Goal: Information Seeking & Learning: Learn about a topic

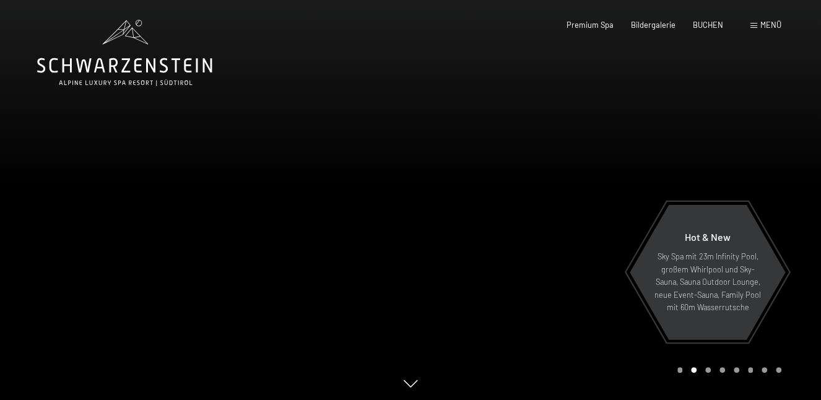
click at [772, 28] on span "Menü" at bounding box center [770, 25] width 21 height 10
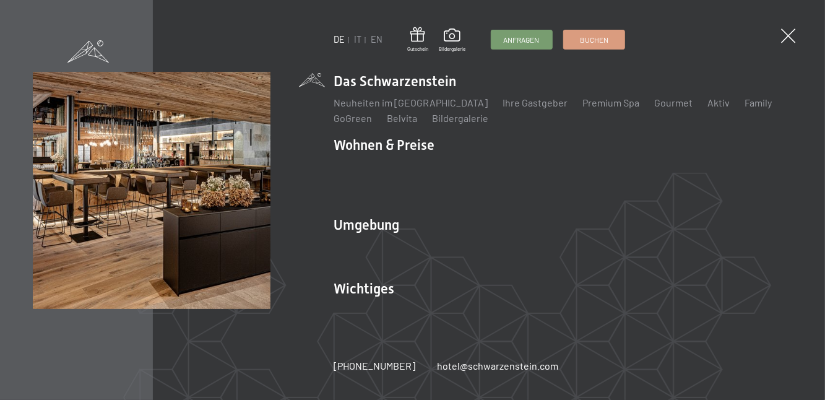
click at [587, 108] on link "Premium Spa" at bounding box center [610, 103] width 57 height 12
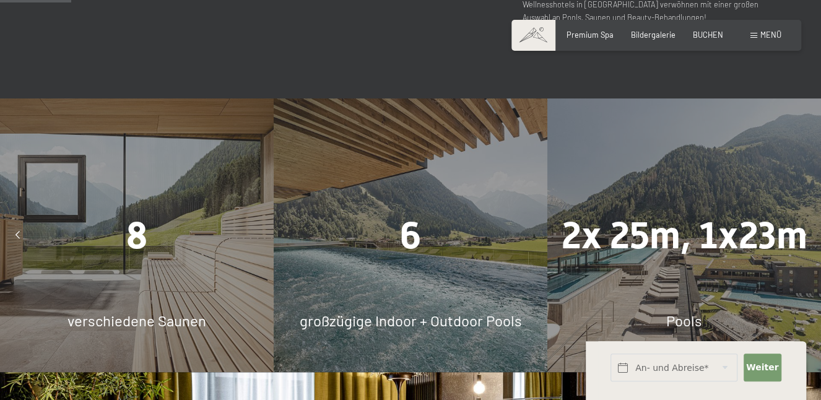
scroll to position [610, 0]
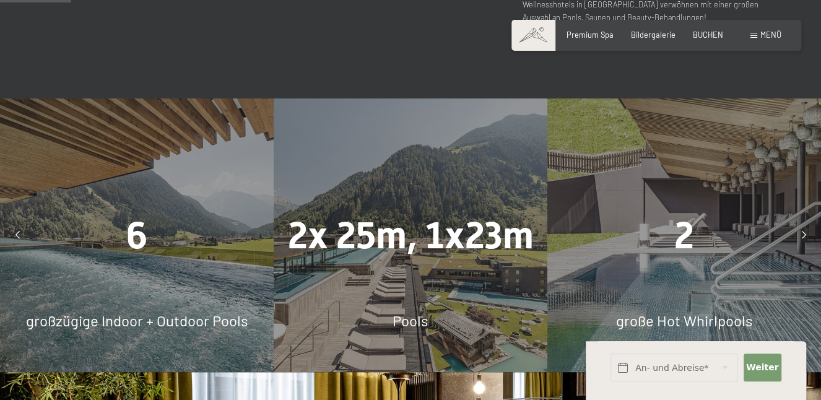
click at [298, 283] on div "2x 25m, 1x23m Pools" at bounding box center [411, 235] width 274 height 274
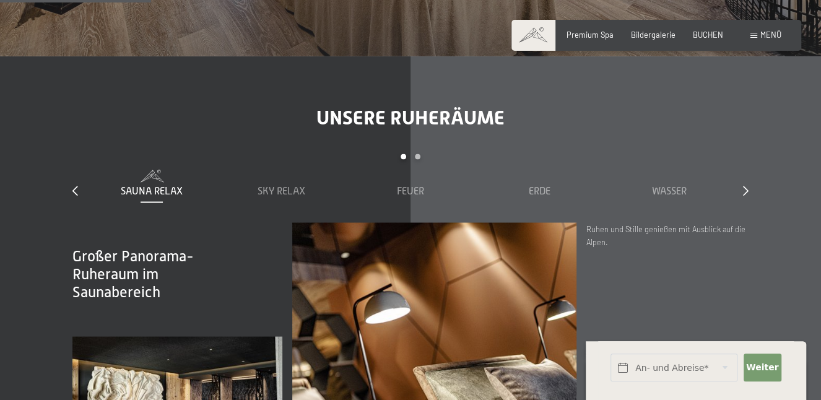
scroll to position [1289, 0]
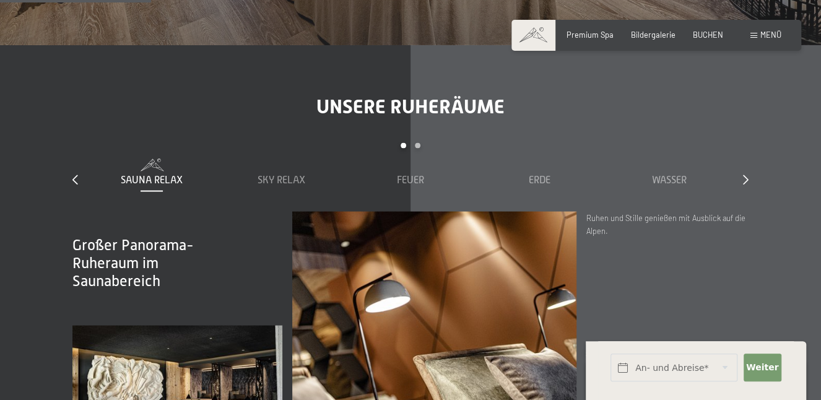
click at [647, 181] on div "Wasser" at bounding box center [668, 180] width 119 height 14
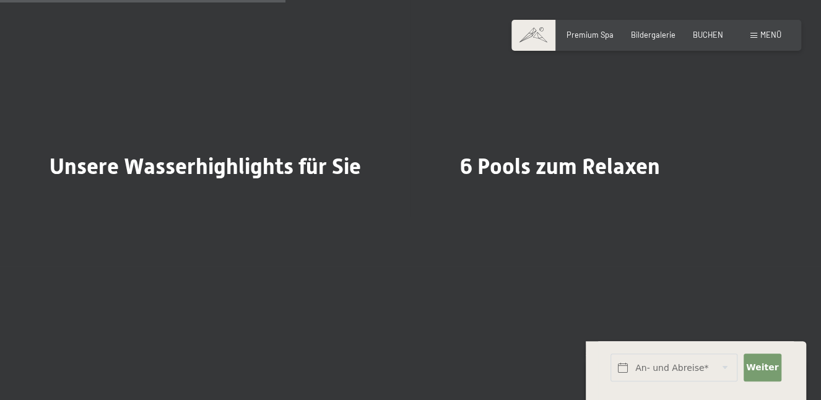
scroll to position [2354, 0]
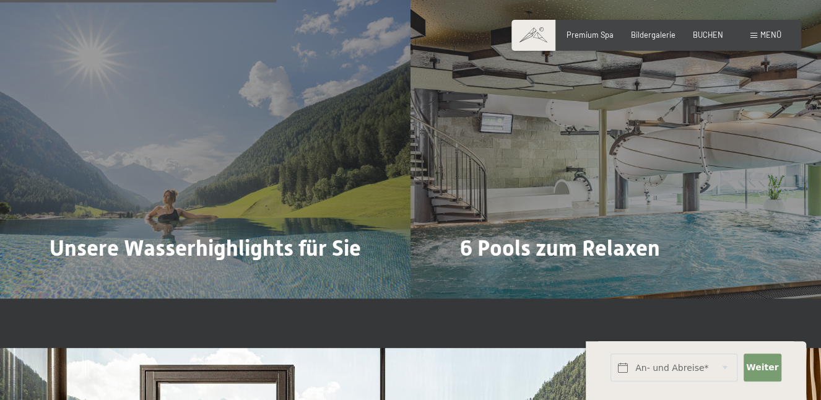
click at [486, 277] on span "Mehr dazu" at bounding box center [485, 282] width 41 height 11
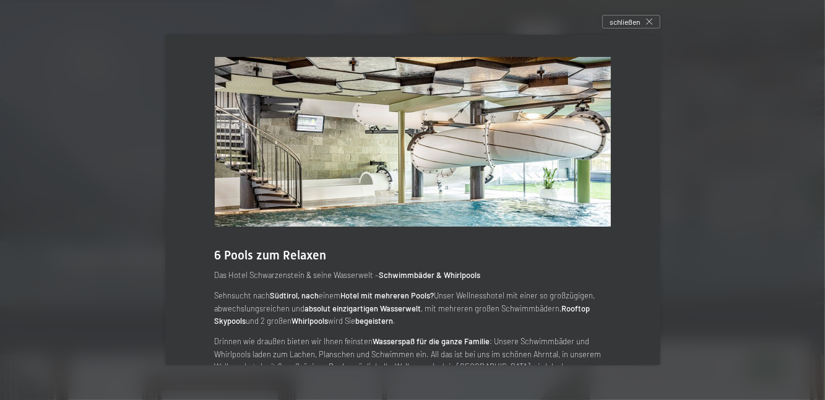
click at [437, 394] on div at bounding box center [412, 200] width 825 height 400
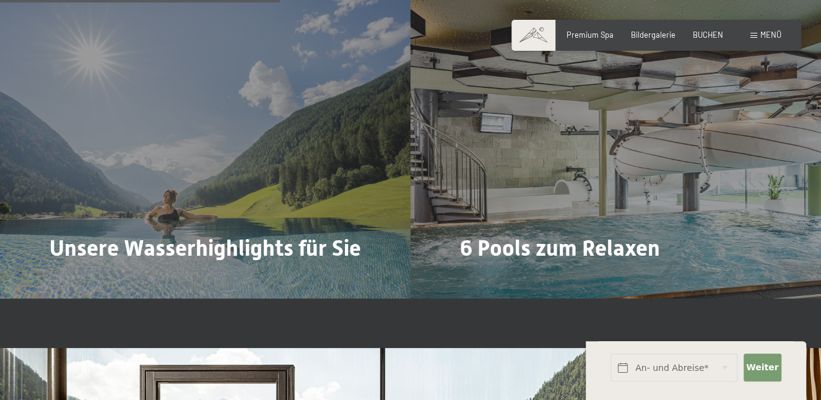
scroll to position [2415, 0]
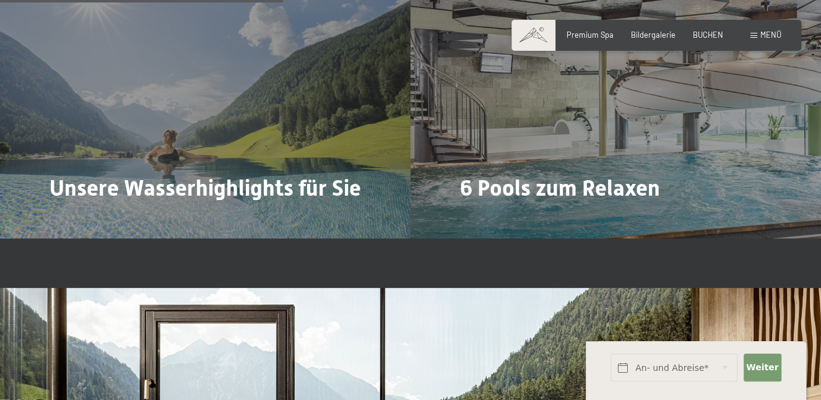
click at [437, 120] on div "6 Pools zum Relaxen Mehr dazu" at bounding box center [615, 85] width 410 height 308
click at [463, 176] on div "6 Pools zum Relaxen Mehr dazu" at bounding box center [615, 85] width 410 height 308
click at [472, 215] on div at bounding box center [467, 222] width 9 height 15
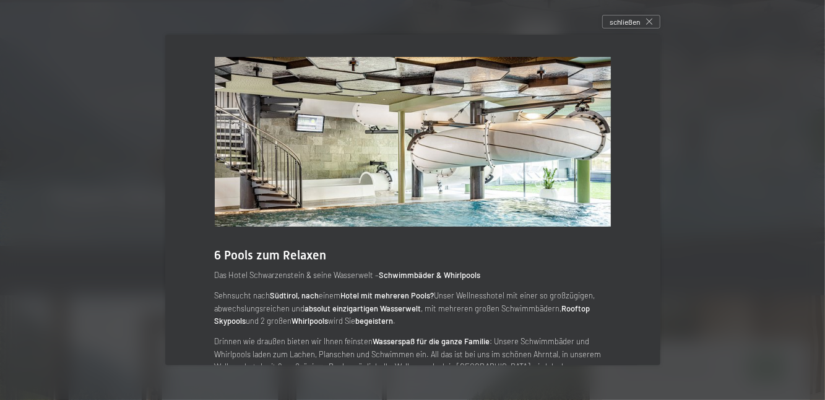
click at [452, 311] on p "Sehnsucht nach [GEOGRAPHIC_DATA], nach einem Hotel mit mehreren Pools? Unser We…" at bounding box center [413, 308] width 396 height 38
click at [452, 374] on div "6 Pools zum Relaxen Das [GEOGRAPHIC_DATA] & seine Wasserwelt – Schwimmbäder & W…" at bounding box center [412, 200] width 525 height 360
click at [452, 308] on p "Sehnsucht nach [GEOGRAPHIC_DATA], nach einem Hotel mit mehreren Pools? Unser We…" at bounding box center [413, 308] width 396 height 38
click at [630, 28] on div "schließen" at bounding box center [631, 22] width 58 height 14
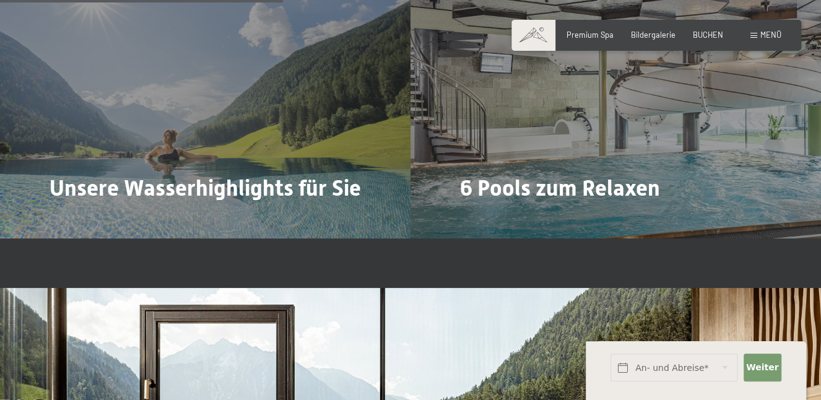
click at [630, 30] on div "Buchen Anfragen Premium Spa Bildergalerie BUCHEN Menü DE IT EN Gutschein Bilder…" at bounding box center [656, 35] width 250 height 11
click at [765, 30] on span "Menü" at bounding box center [770, 35] width 21 height 10
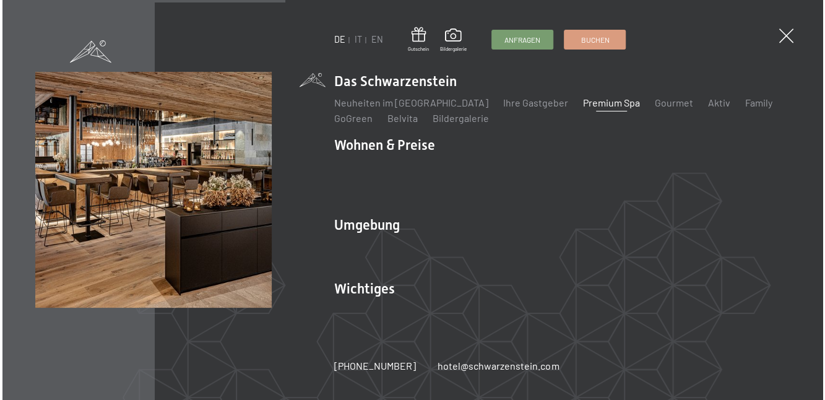
scroll to position [2421, 0]
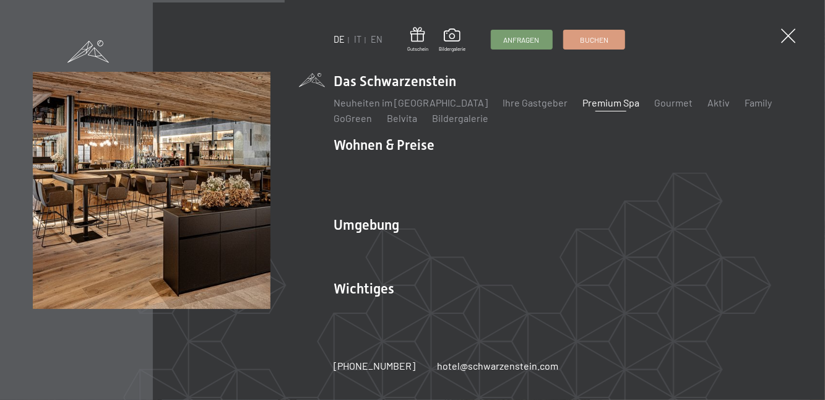
click at [449, 122] on link "Bildergalerie" at bounding box center [460, 118] width 56 height 12
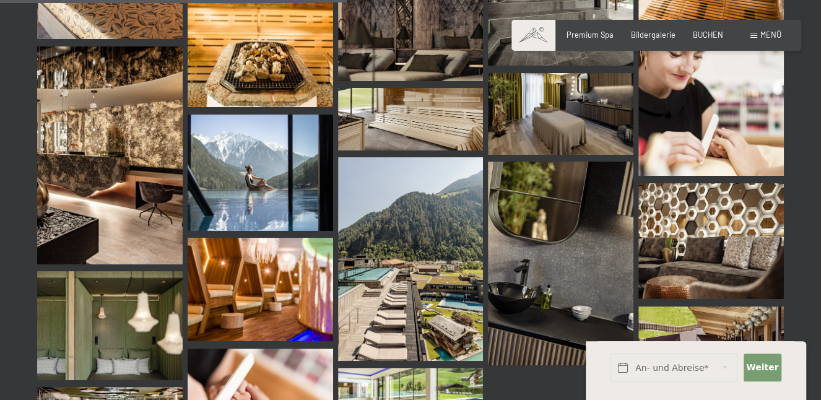
scroll to position [859, 0]
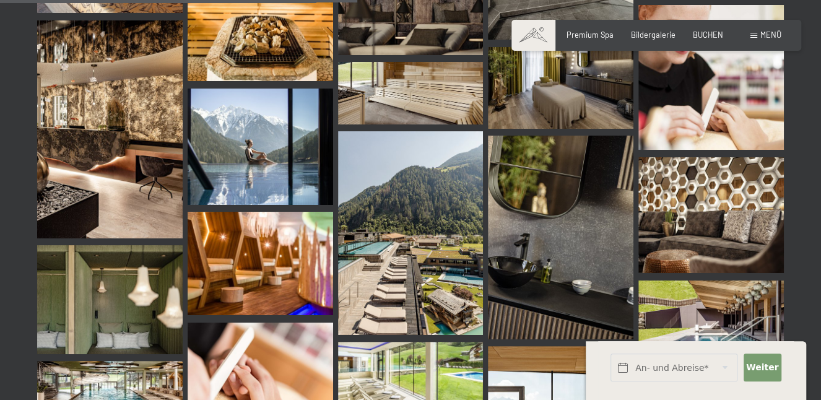
click at [372, 271] on img at bounding box center [410, 233] width 145 height 204
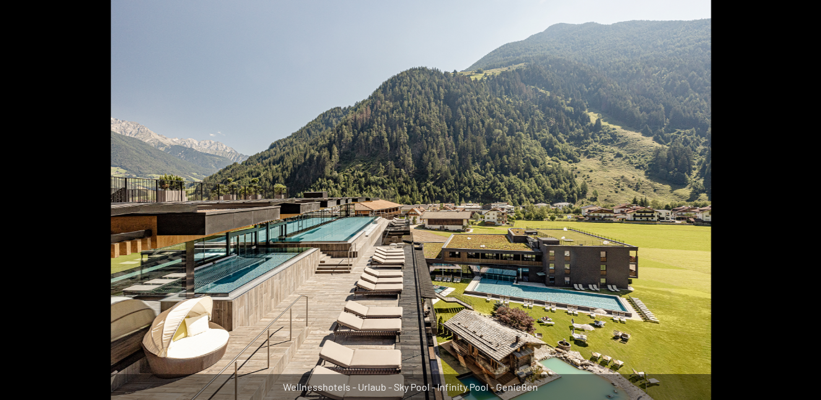
scroll to position [1077, 0]
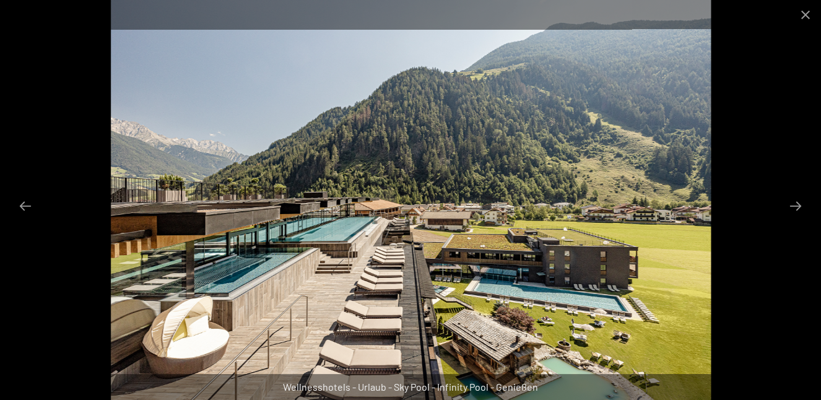
click at [796, 204] on button "Next slide" at bounding box center [795, 206] width 26 height 24
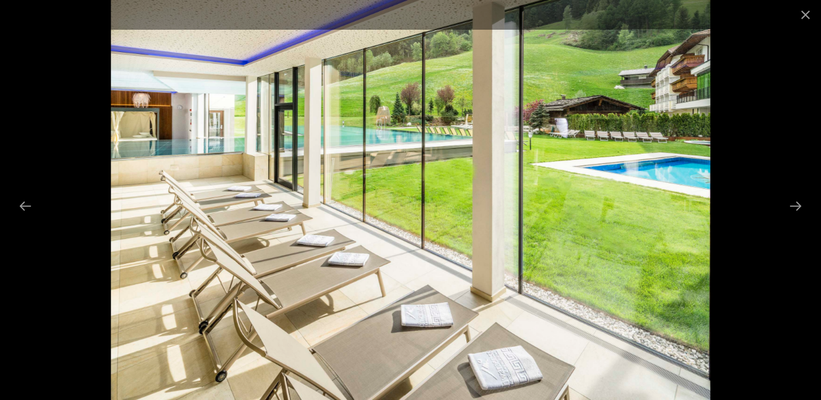
click at [796, 204] on button "Next slide" at bounding box center [795, 206] width 26 height 24
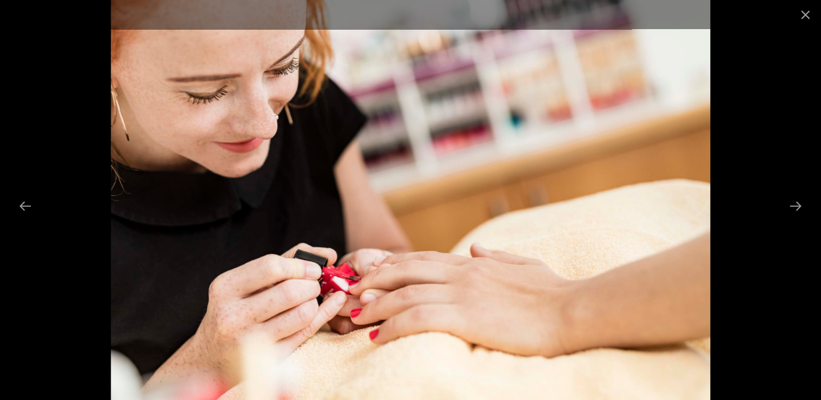
click at [796, 204] on button "Next slide" at bounding box center [795, 206] width 26 height 24
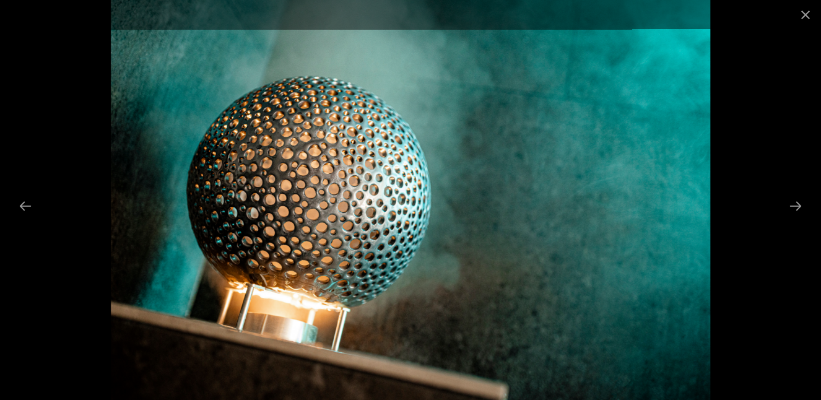
click at [796, 204] on button "Next slide" at bounding box center [795, 206] width 26 height 24
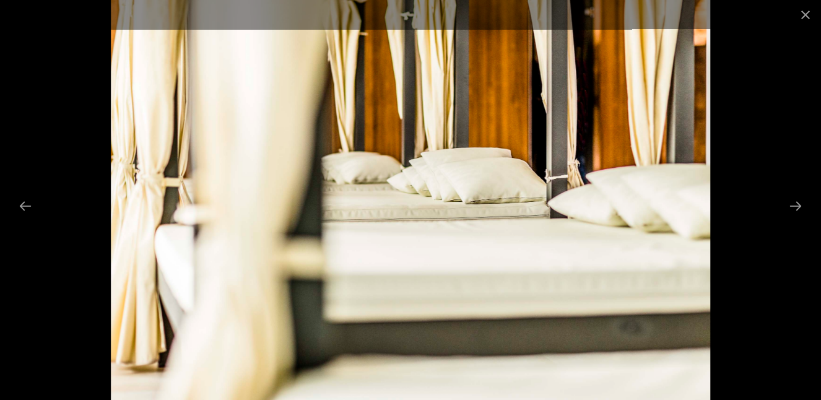
click at [796, 204] on button "Next slide" at bounding box center [795, 206] width 26 height 24
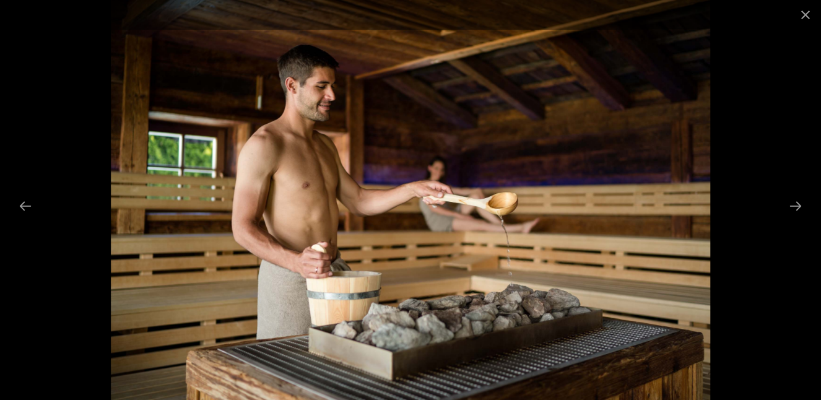
click at [796, 204] on button "Next slide" at bounding box center [795, 206] width 26 height 24
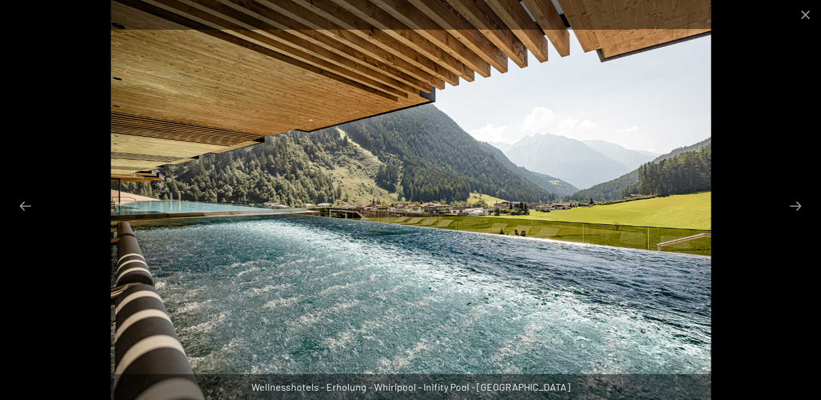
click at [796, 204] on button "Next slide" at bounding box center [795, 206] width 26 height 24
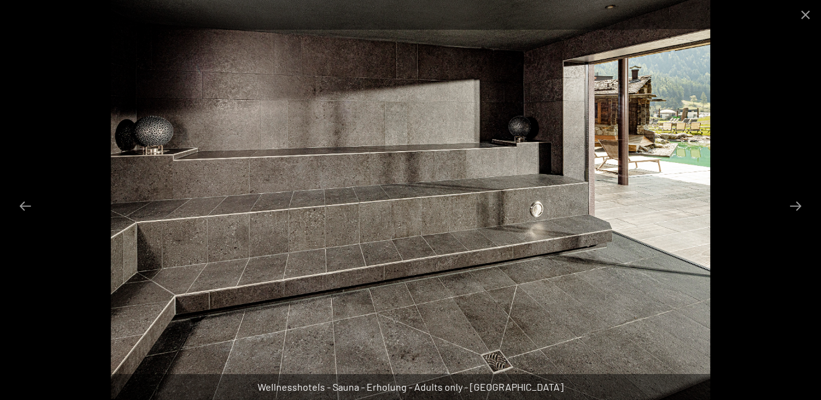
click at [796, 204] on button "Next slide" at bounding box center [795, 206] width 26 height 24
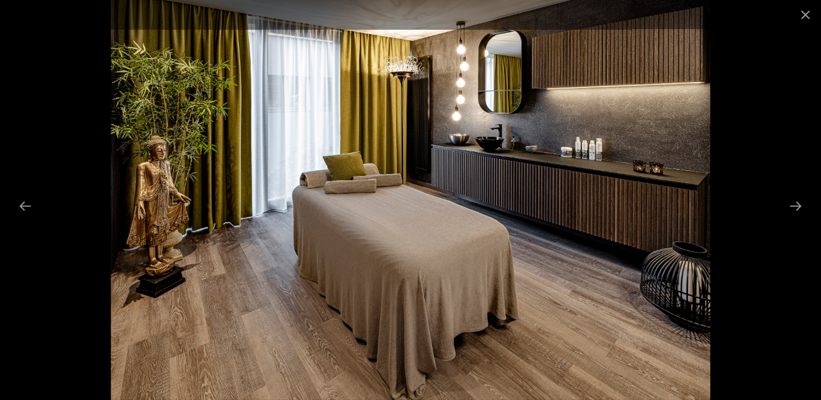
click at [28, 204] on button "Previous slide" at bounding box center [25, 206] width 26 height 24
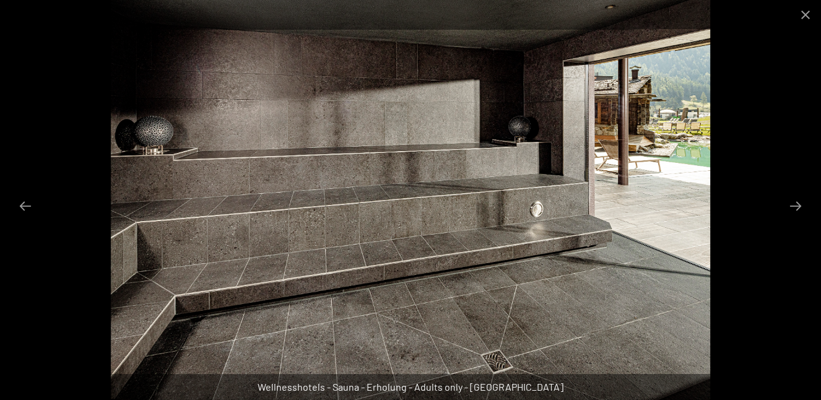
click at [803, 204] on button "Next slide" at bounding box center [795, 206] width 26 height 24
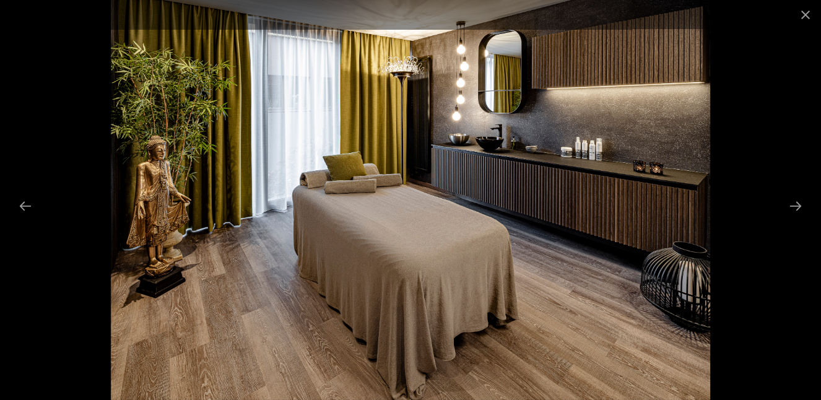
click at [803, 204] on button "Next slide" at bounding box center [795, 206] width 26 height 24
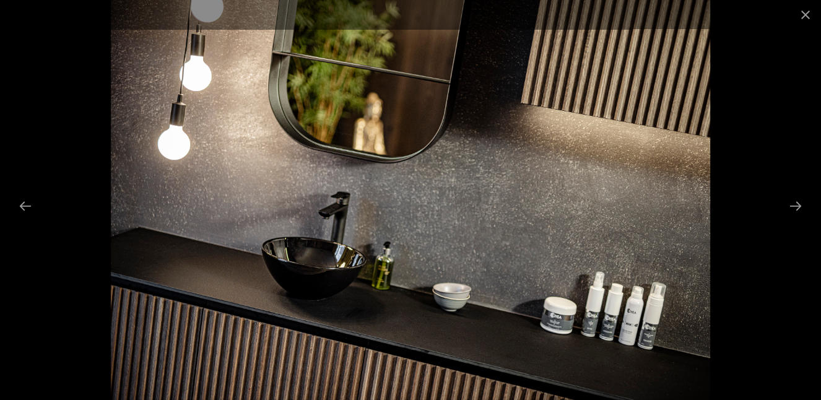
click at [803, 204] on button "Next slide" at bounding box center [795, 206] width 26 height 24
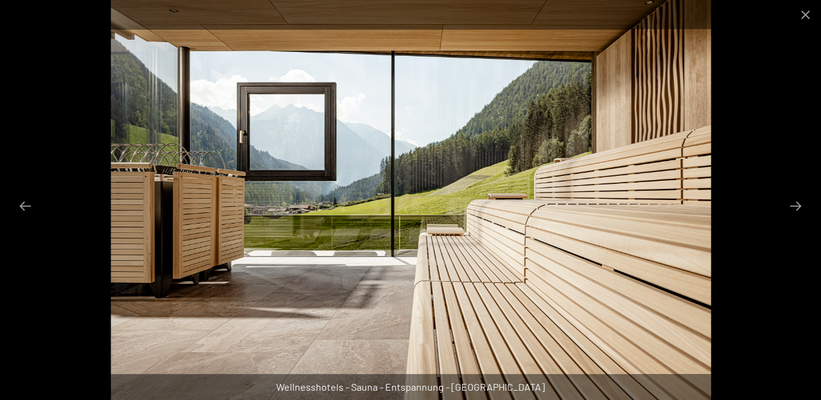
click at [796, 204] on button "Next slide" at bounding box center [795, 206] width 26 height 24
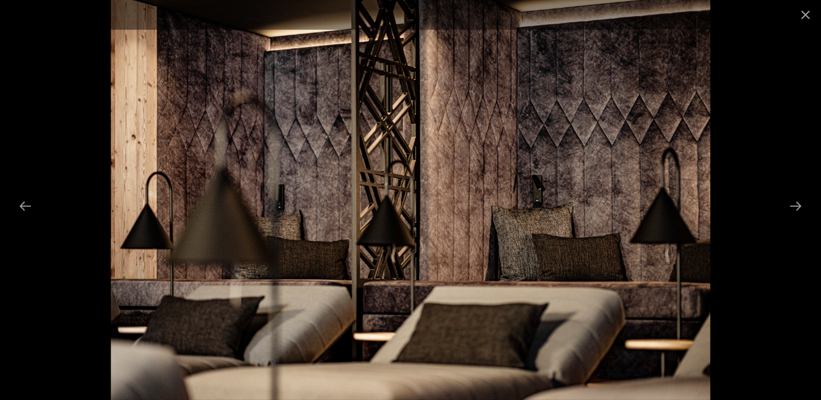
click at [796, 204] on button "Next slide" at bounding box center [795, 206] width 26 height 24
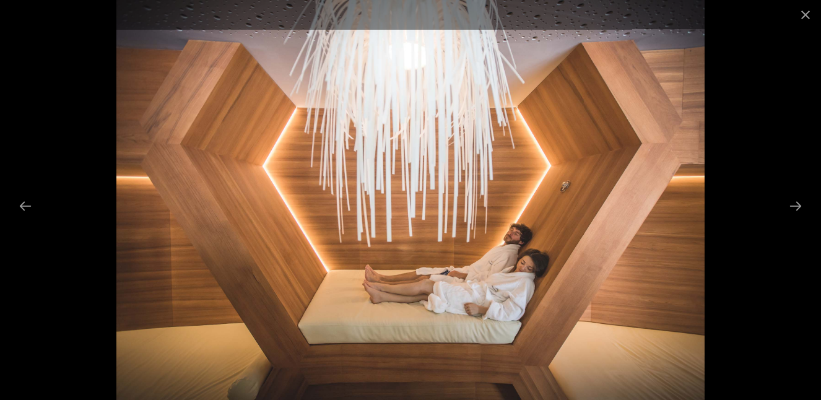
click at [796, 204] on button "Next slide" at bounding box center [795, 206] width 26 height 24
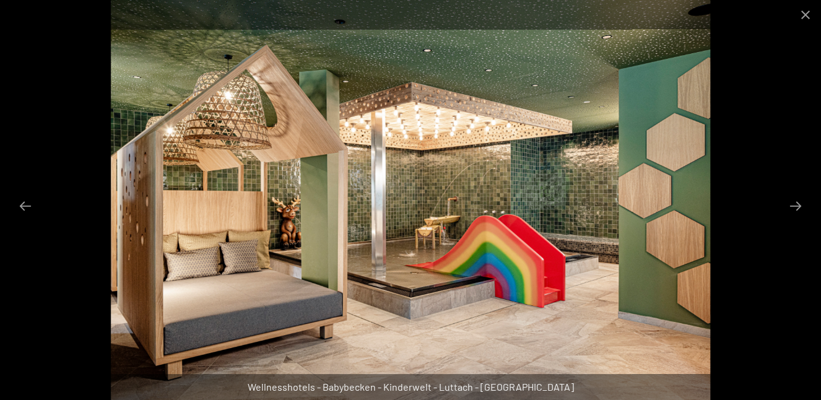
click at [796, 204] on button "Next slide" at bounding box center [795, 206] width 26 height 24
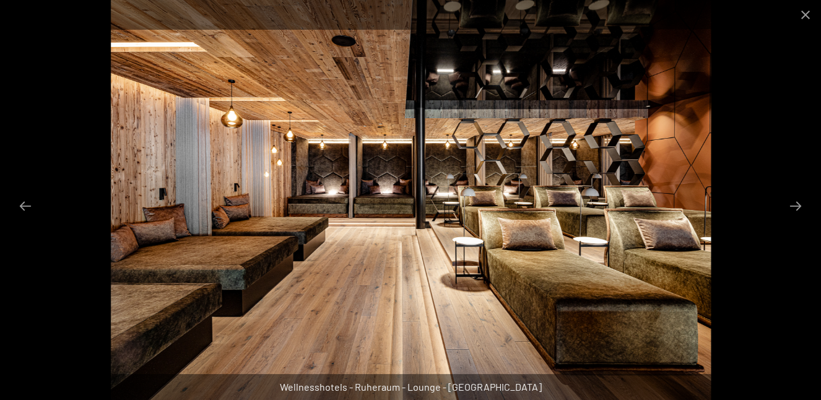
click at [807, 19] on button "Close gallery" at bounding box center [805, 14] width 31 height 29
